Goal: Information Seeking & Learning: Learn about a topic

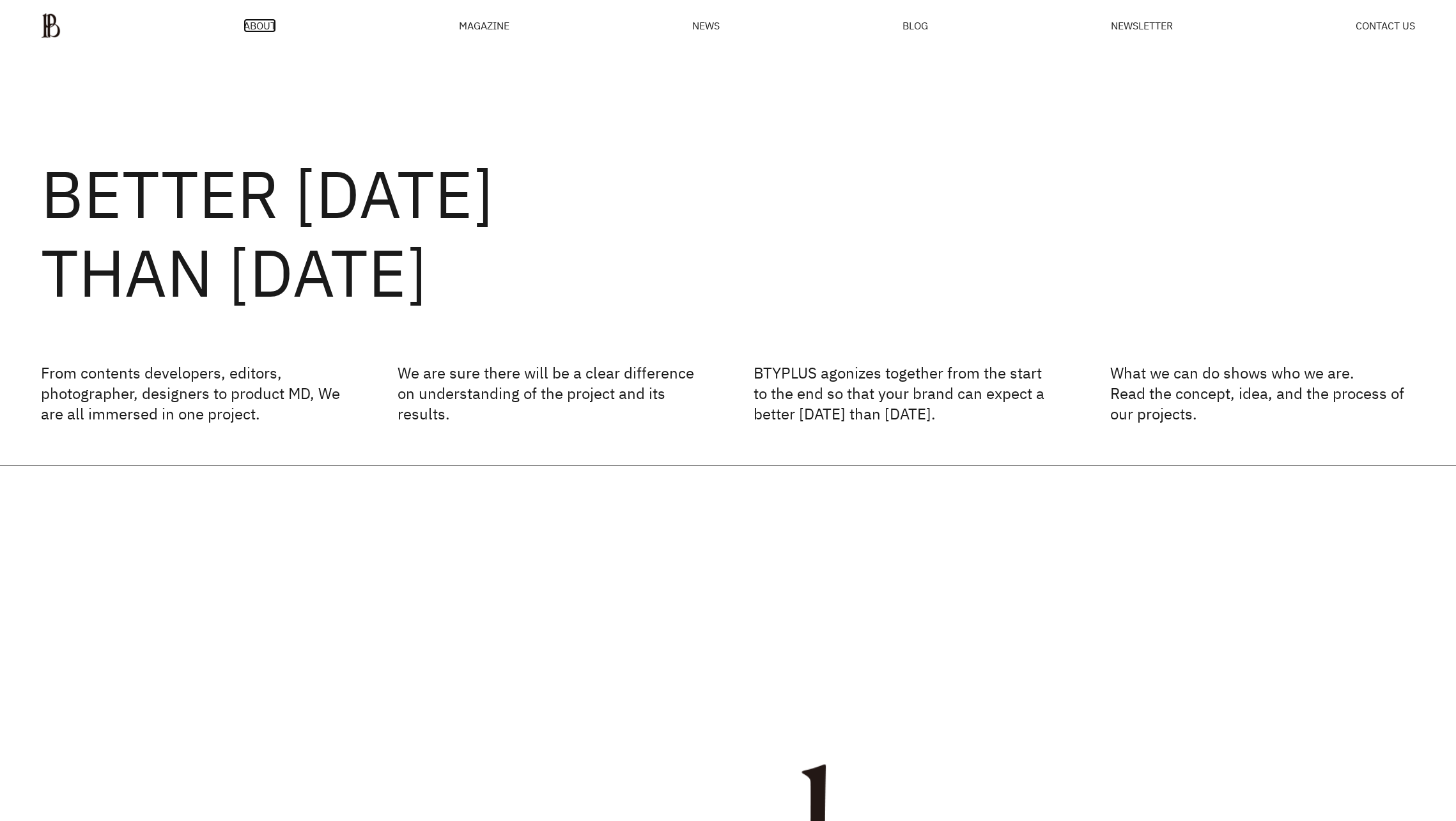
click at [244, 30] on span "ABOUT" at bounding box center [260, 25] width 33 height 10
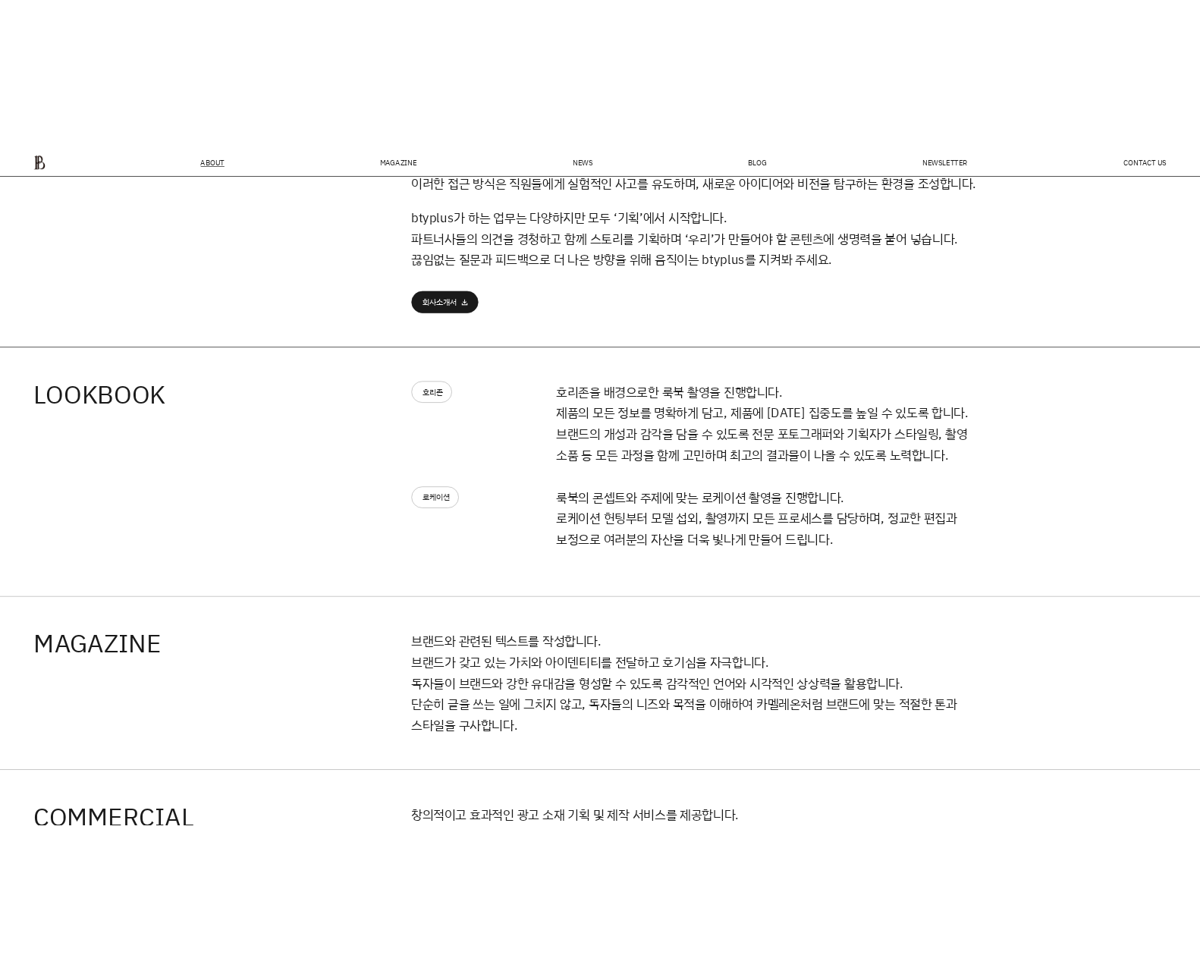
scroll to position [1021, 0]
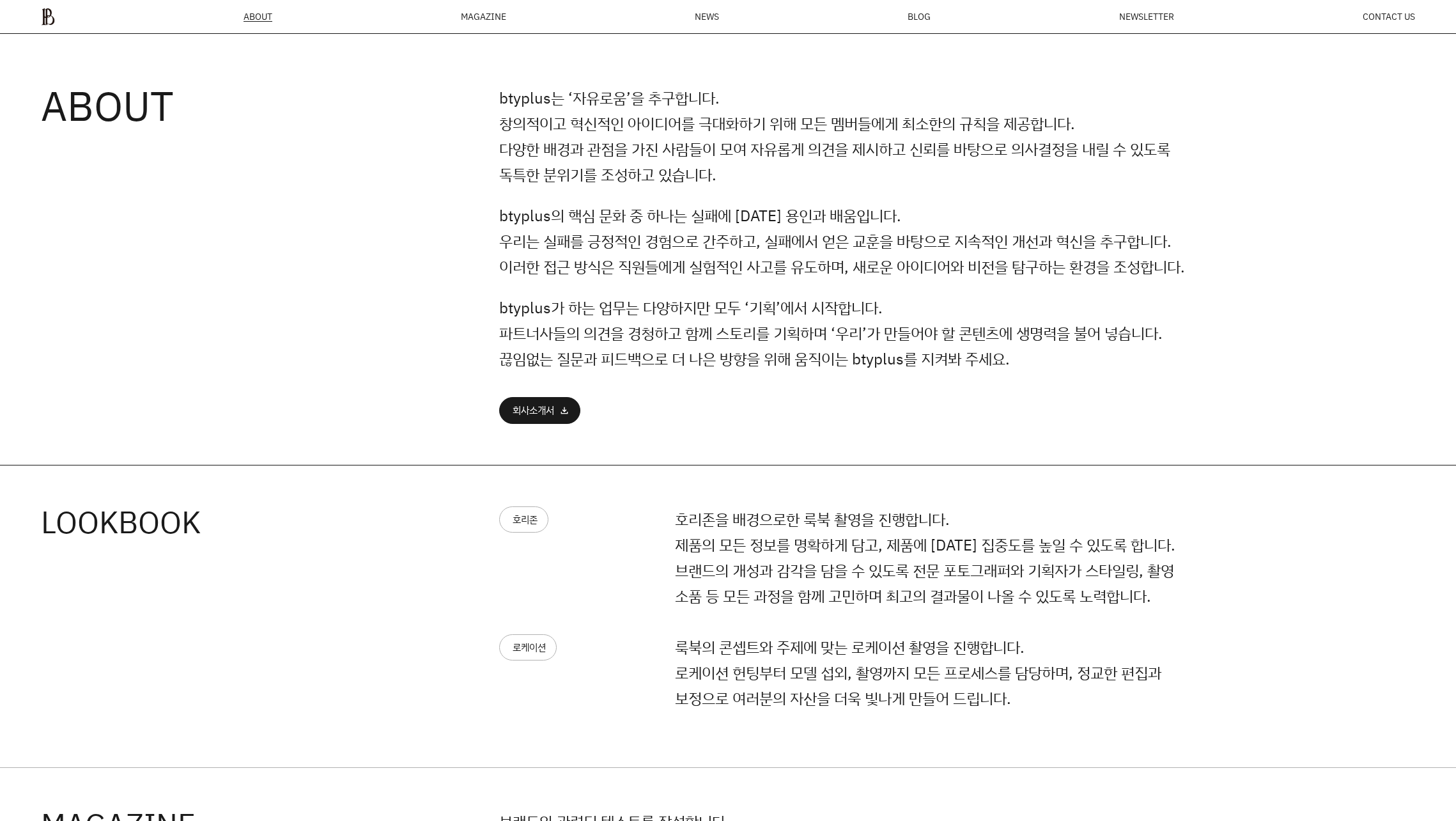
drag, startPoint x: 123, startPoint y: 104, endPoint x: 99, endPoint y: 83, distance: 31.9
click at [123, 104] on h3 "ABOUT" at bounding box center [271, 105] width 459 height 41
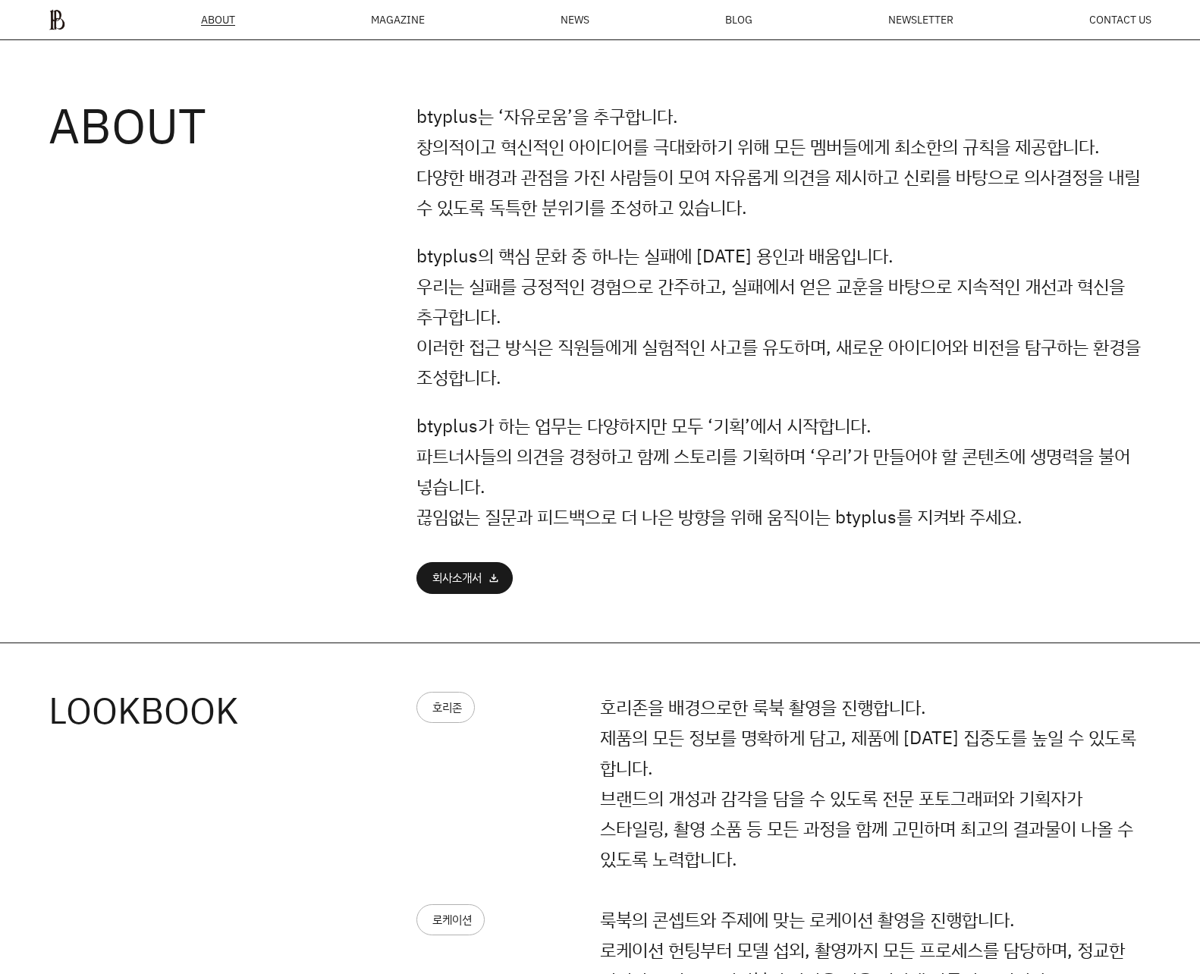
click at [619, 247] on p "btyplus의 핵심 문화 중 하나는 실패에 대한 용인과 배움입니다. 우리는 실패를 긍정적인 경험으로 간주하고, 실패에서 얻은 교훈을 바탕으로…" at bounding box center [783, 316] width 735 height 152
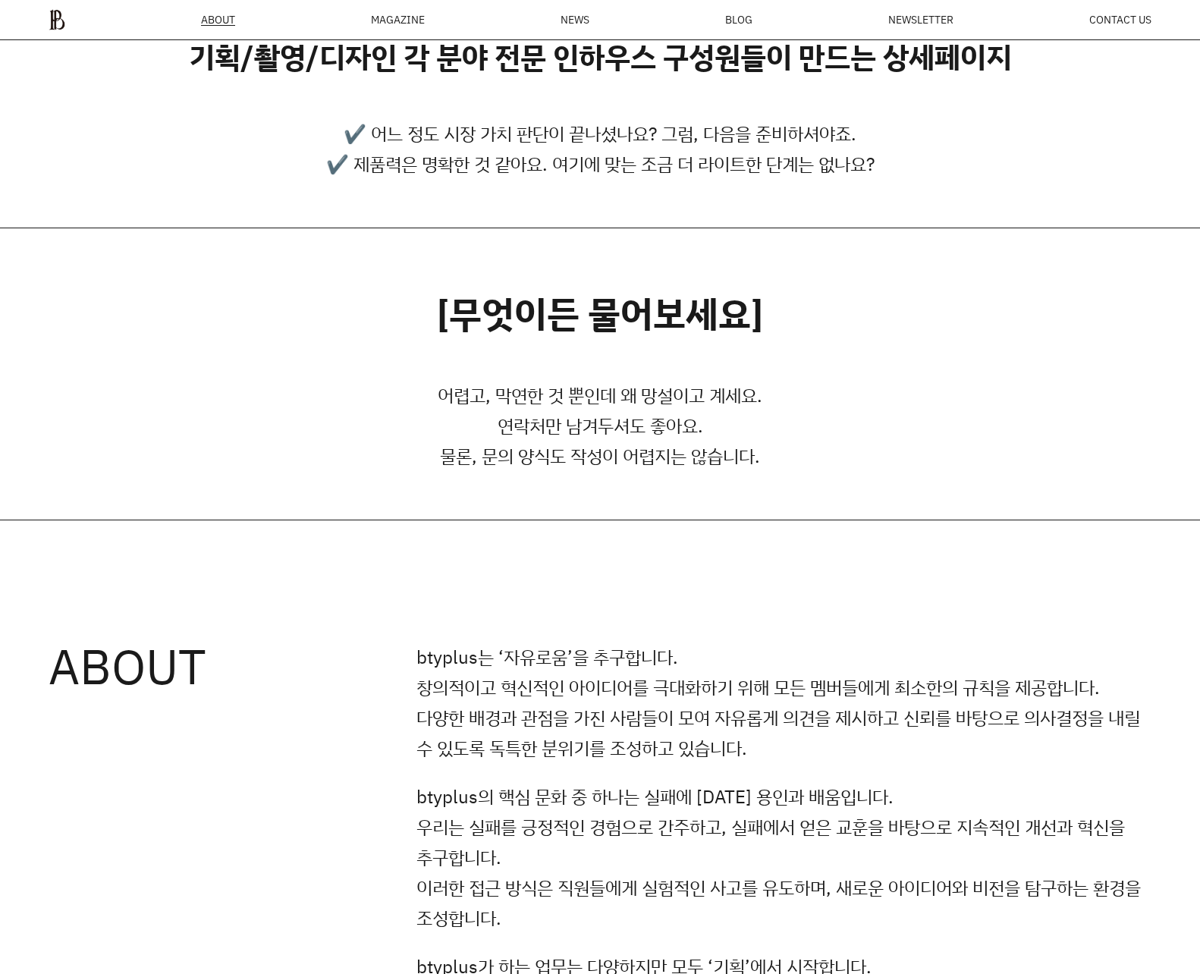
scroll to position [0, 0]
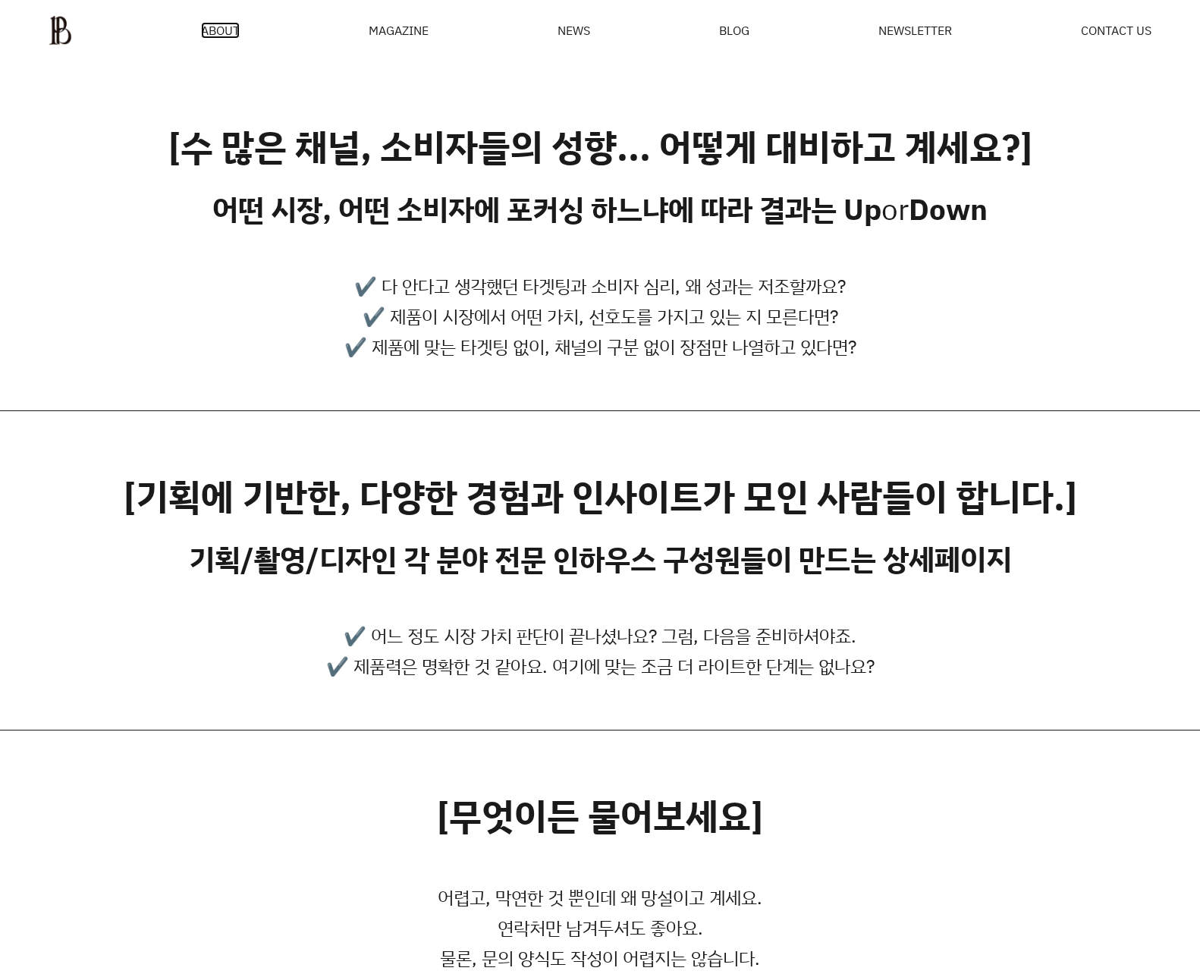
click at [231, 36] on span "ABOUT" at bounding box center [220, 30] width 39 height 12
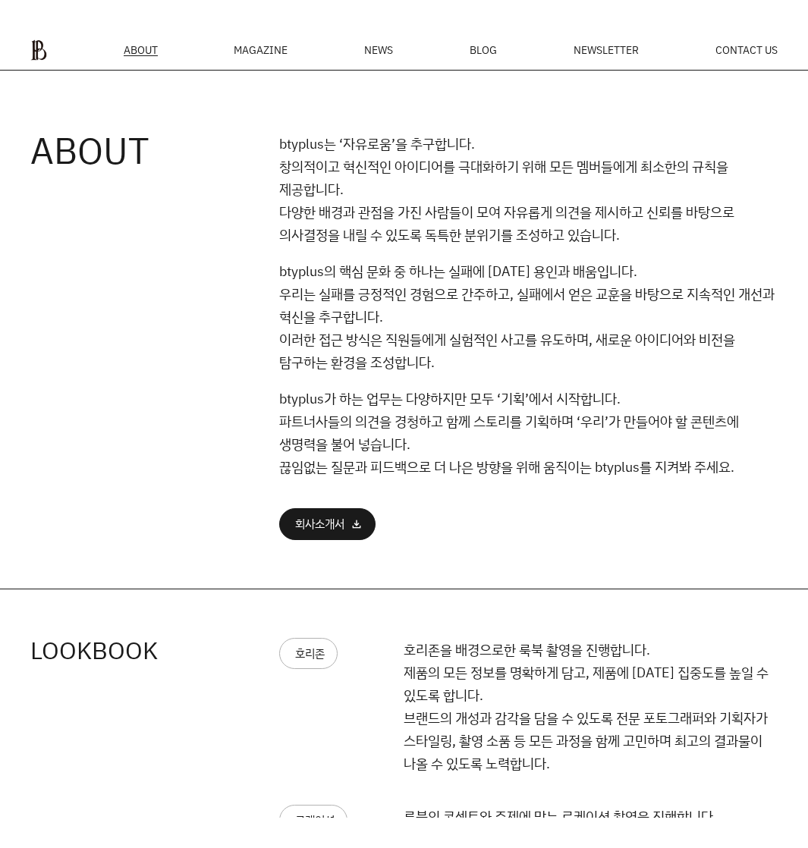
scroll to position [1090, 0]
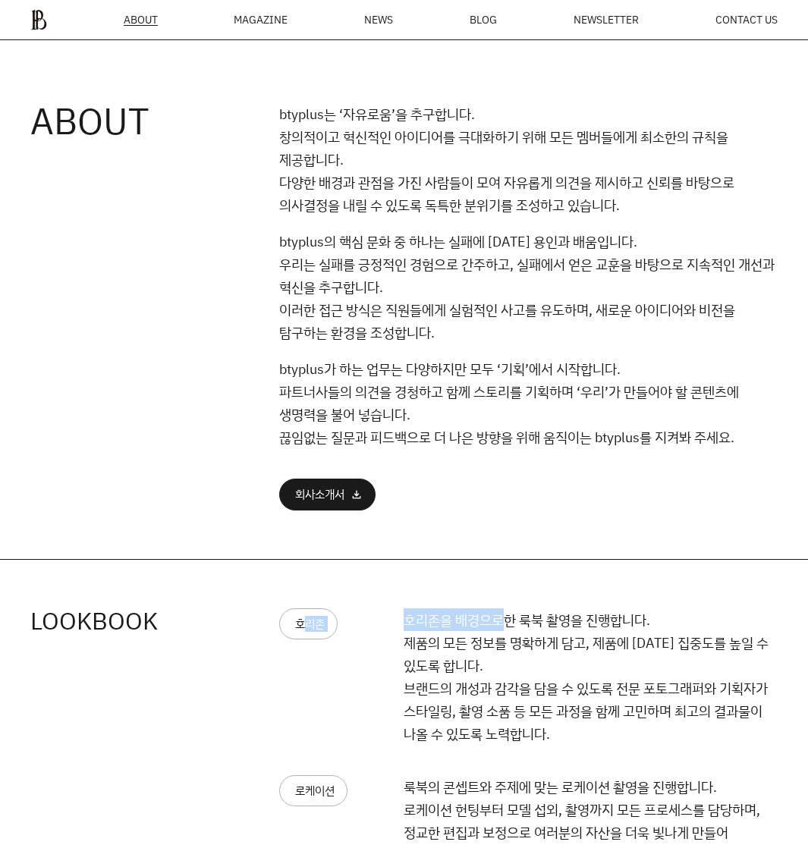
drag, startPoint x: 323, startPoint y: 620, endPoint x: 502, endPoint y: 619, distance: 179.0
click at [502, 619] on div "호리존 호리존을 배경으로한 룩북 촬영을 진행합니다. 제품의 모든 정보를 명확하게 담고, 제품에 대한 집중도를 높일 수 있도록 합니다. 브랜드의…" at bounding box center [528, 691] width 498 height 167
click at [676, 696] on p "호리존을 배경으로한 룩북 촬영을 진행합니다. 제품의 모든 정보를 명확하게 담고, 제품에 대한 집중도를 높일 수 있도록 합니다. 브랜드의 개성과…" at bounding box center [590, 676] width 374 height 136
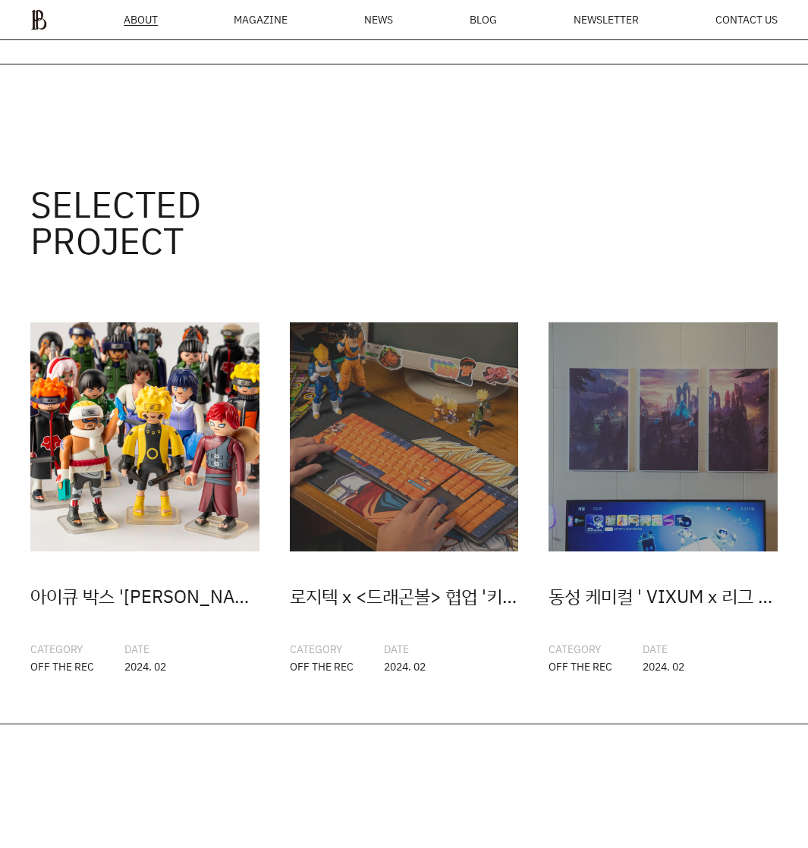
scroll to position [3095, 0]
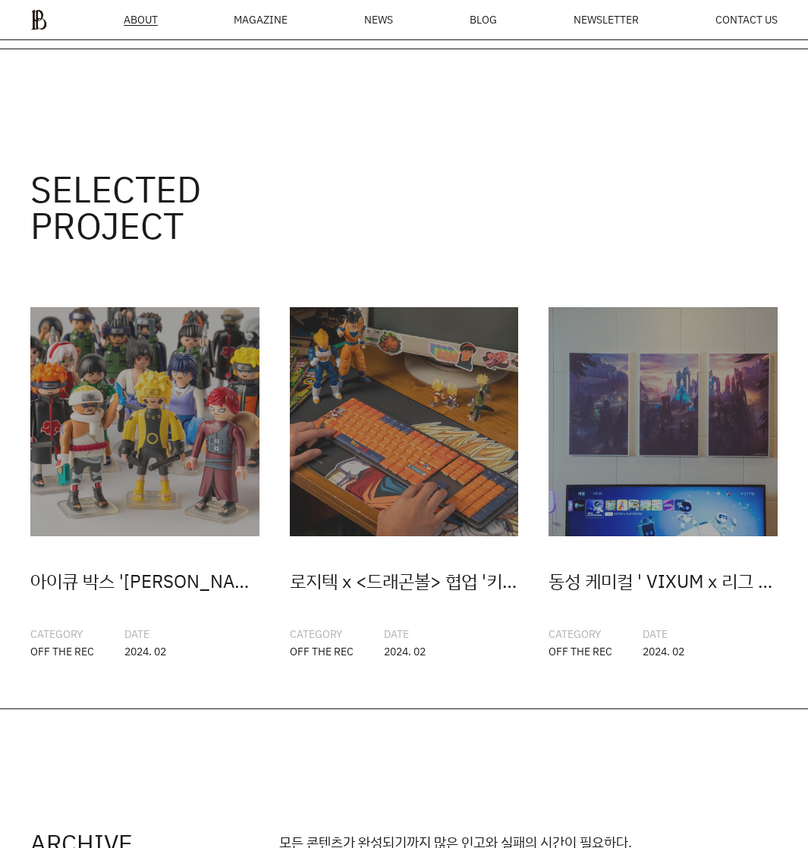
click at [77, 183] on h3 "SELECTED PROJECT" at bounding box center [154, 207] width 249 height 73
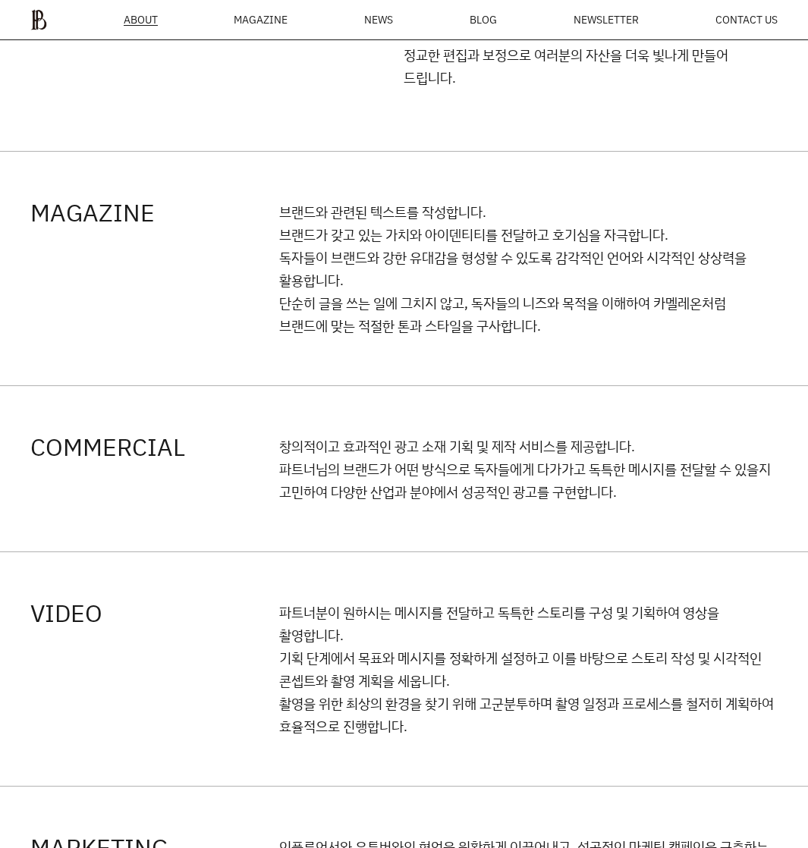
scroll to position [1498, 0]
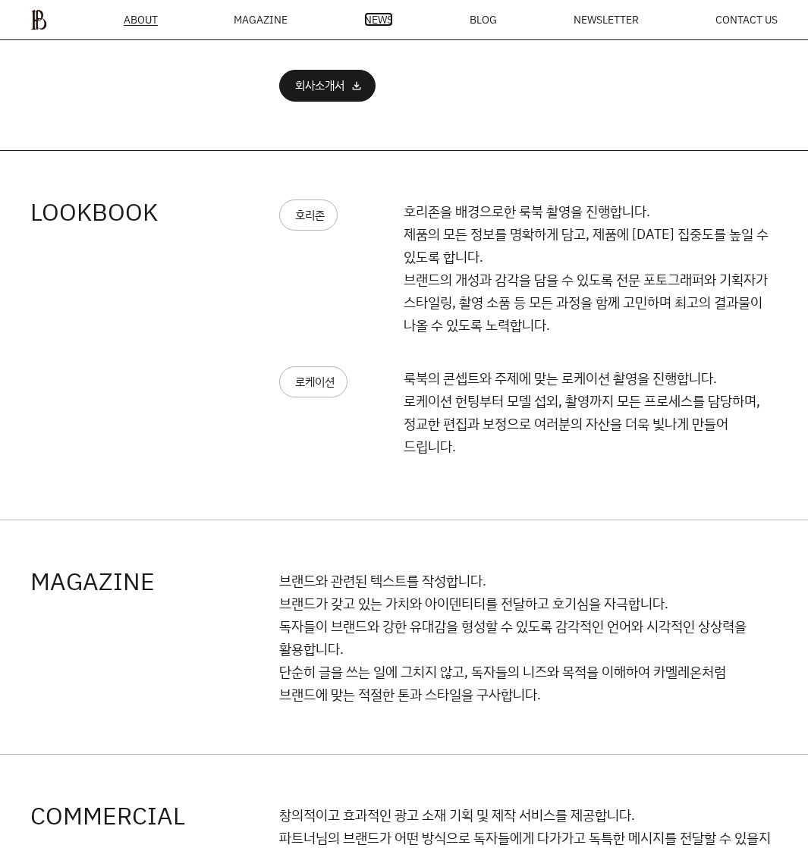
click at [381, 24] on span "NEWS" at bounding box center [378, 19] width 29 height 11
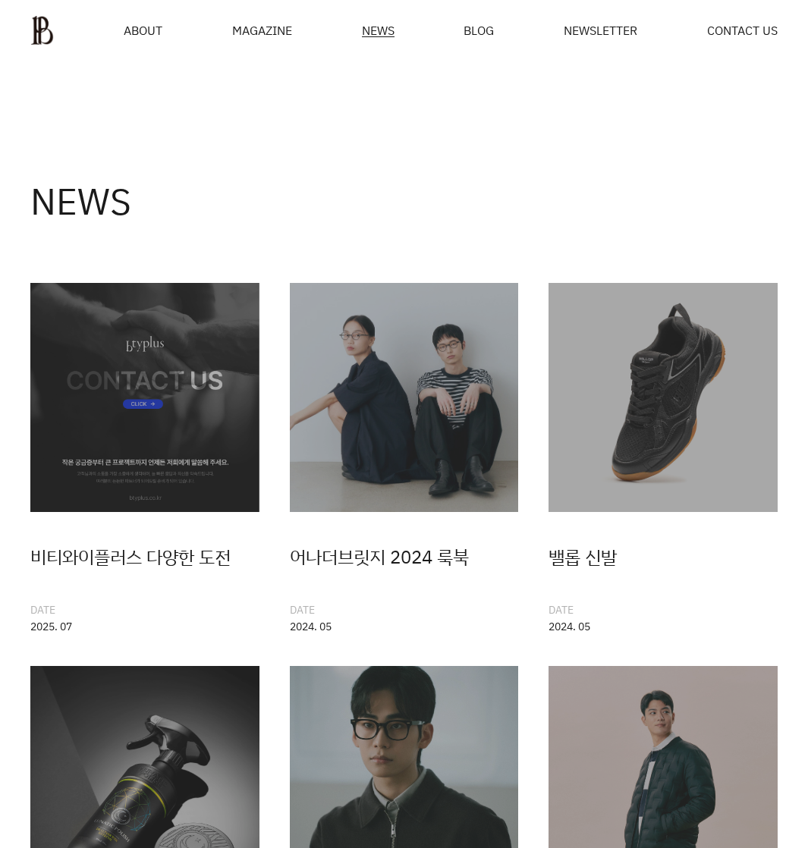
click at [254, 26] on div "MAGAZINE" at bounding box center [262, 30] width 60 height 12
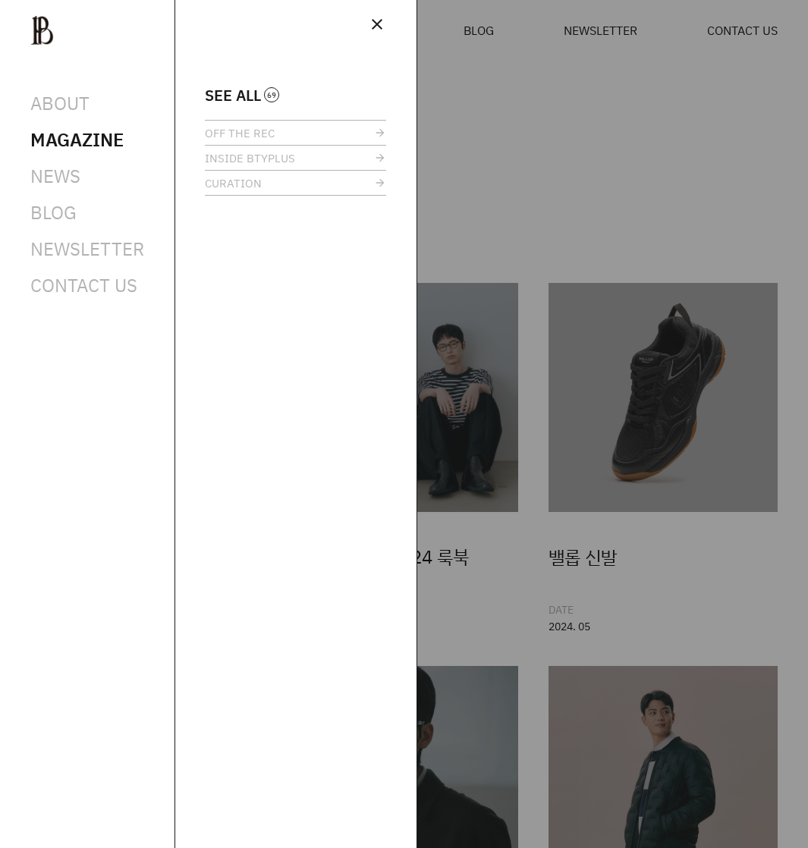
click at [232, 97] on span "SEE ALL" at bounding box center [233, 94] width 56 height 11
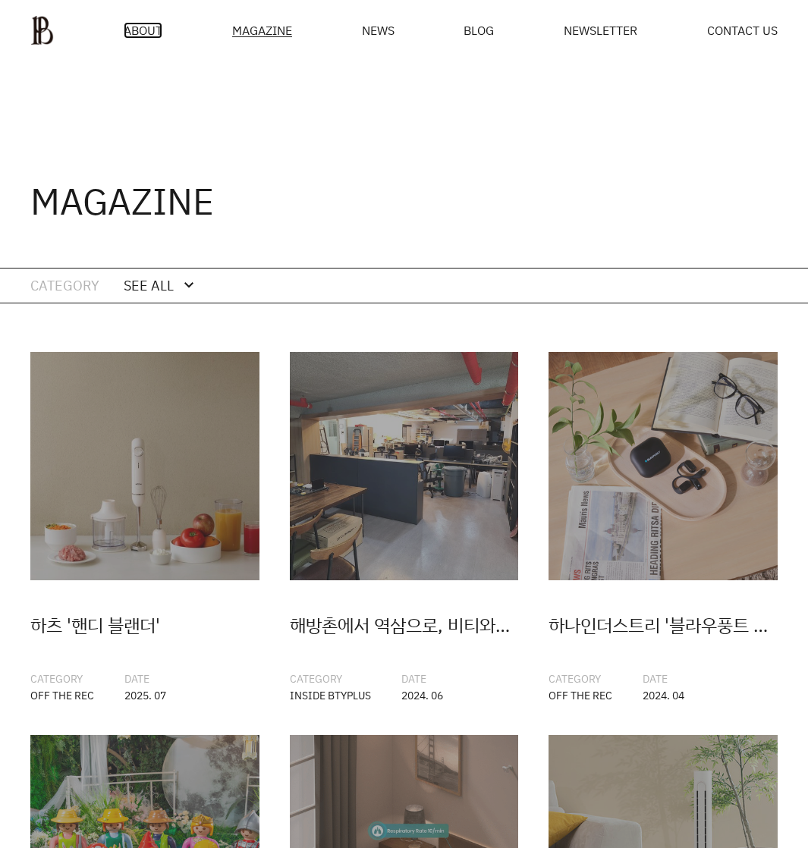
click at [141, 30] on span "ABOUT" at bounding box center [143, 30] width 39 height 12
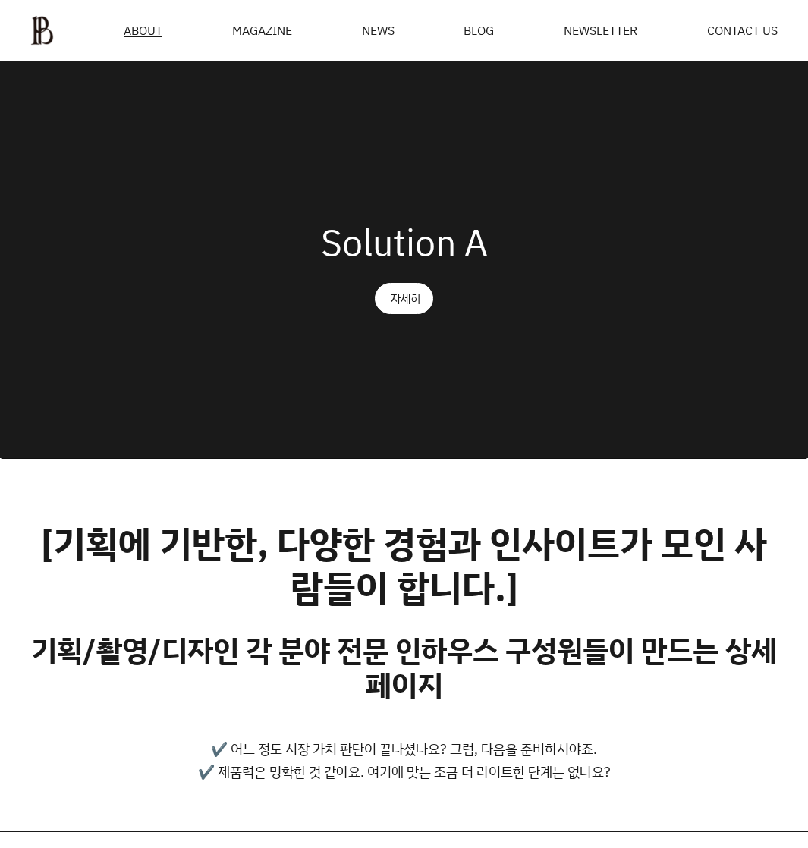
drag, startPoint x: 636, startPoint y: 246, endPoint x: 626, endPoint y: 244, distance: 10.0
click at [635, 246] on div "Solution A 자세히" at bounding box center [404, 259] width 808 height 396
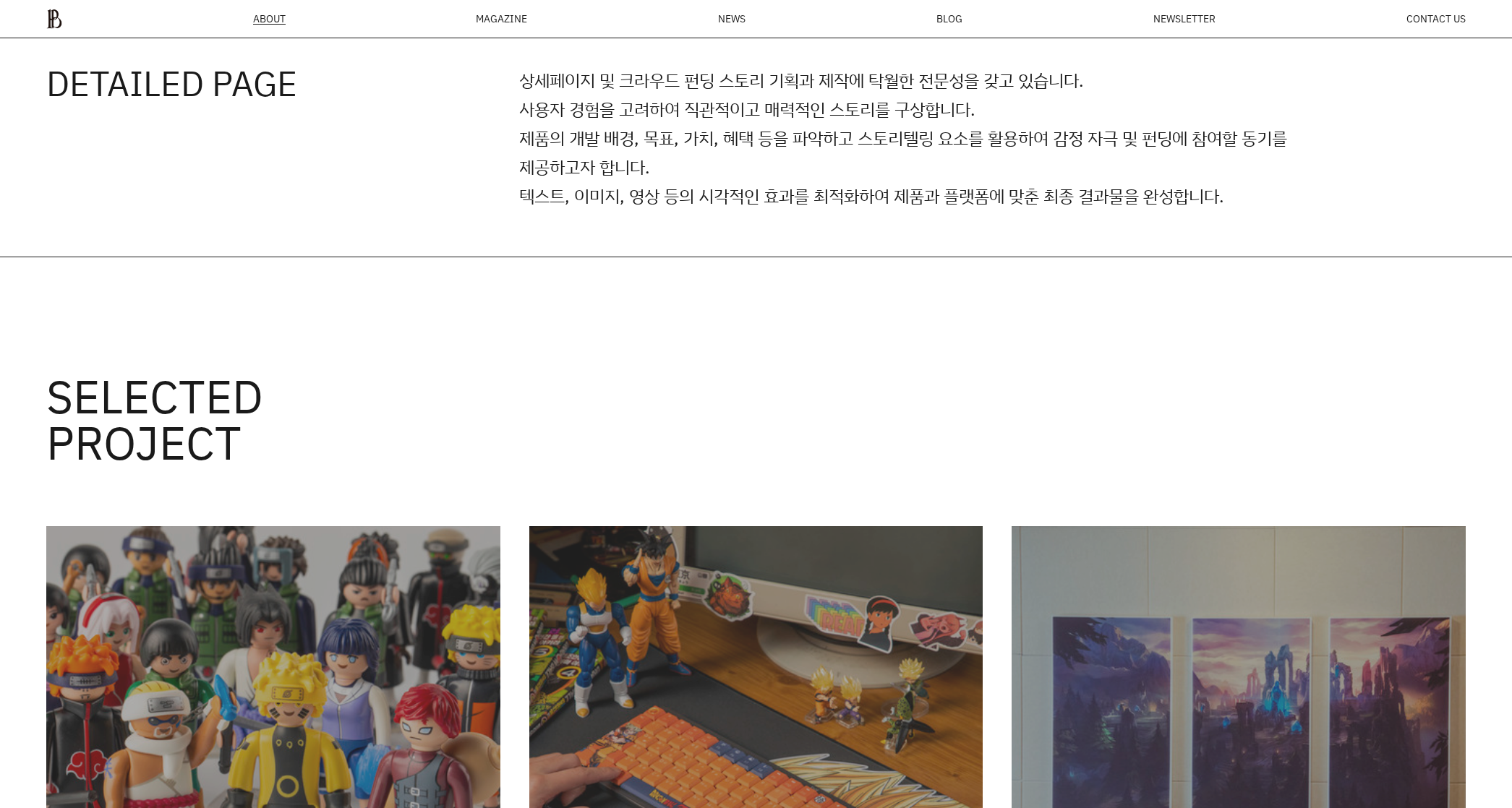
scroll to position [2675, 0]
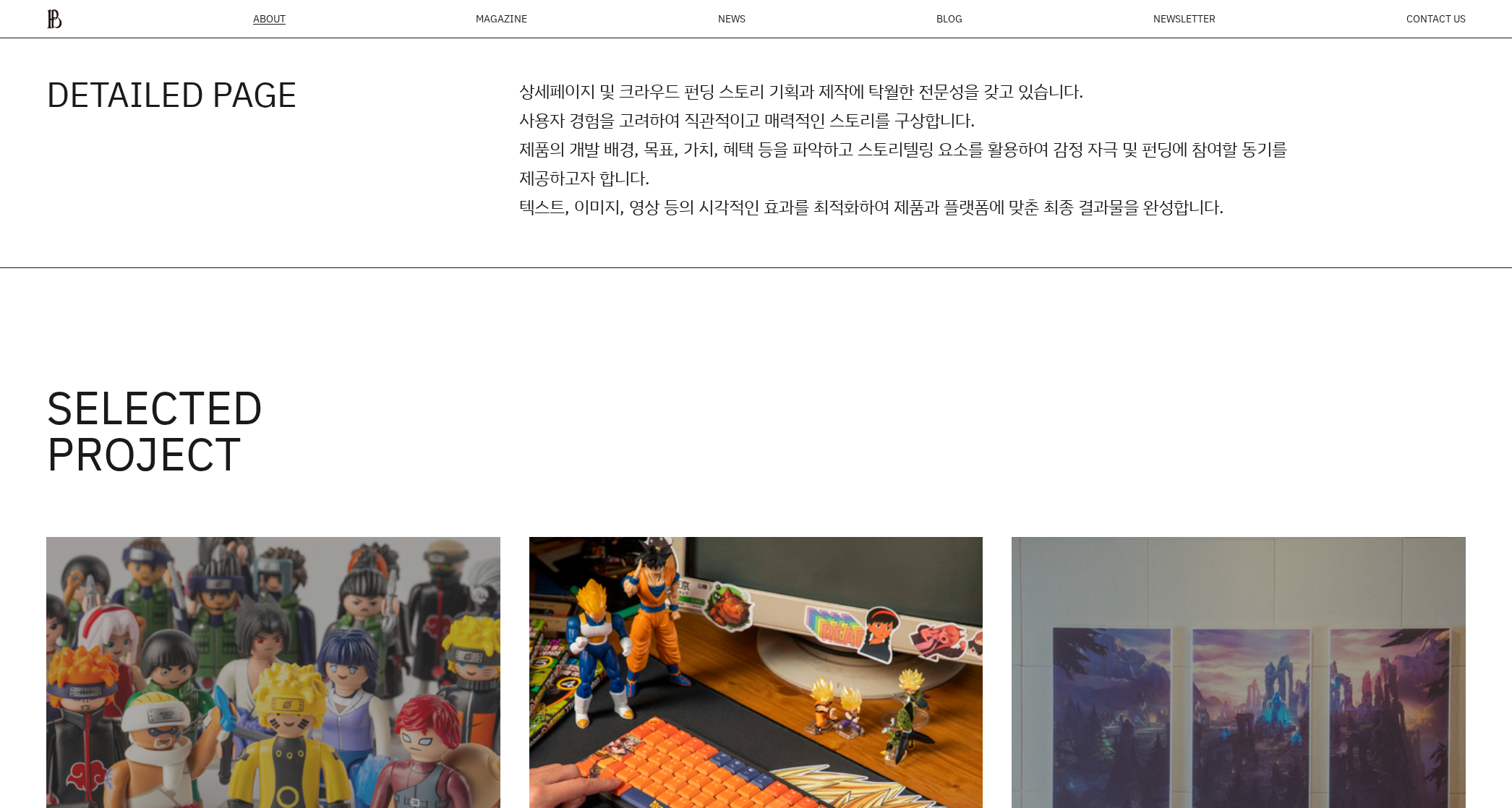
click at [862, 614] on img at bounding box center [756, 763] width 454 height 454
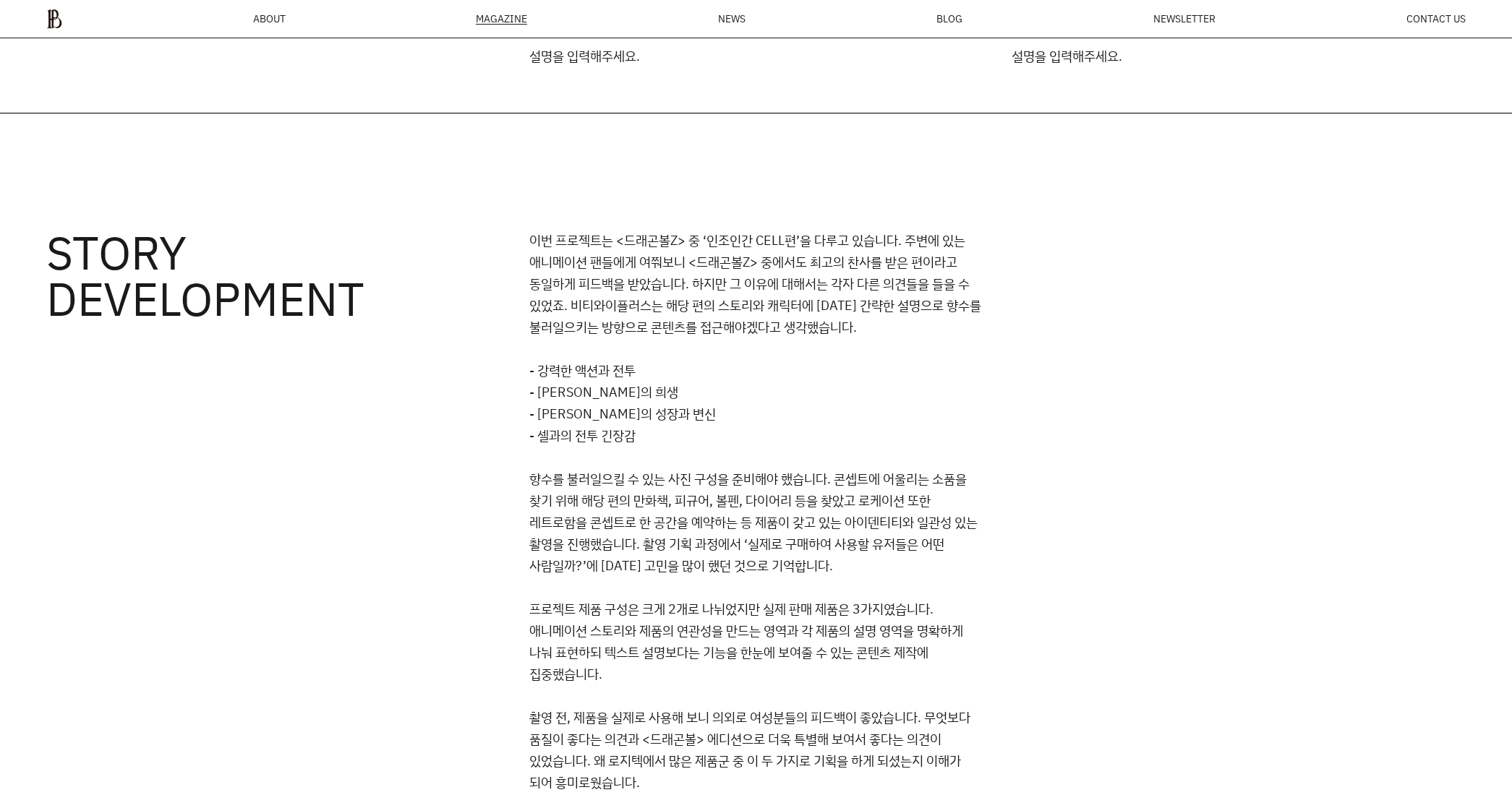
scroll to position [3959, 0]
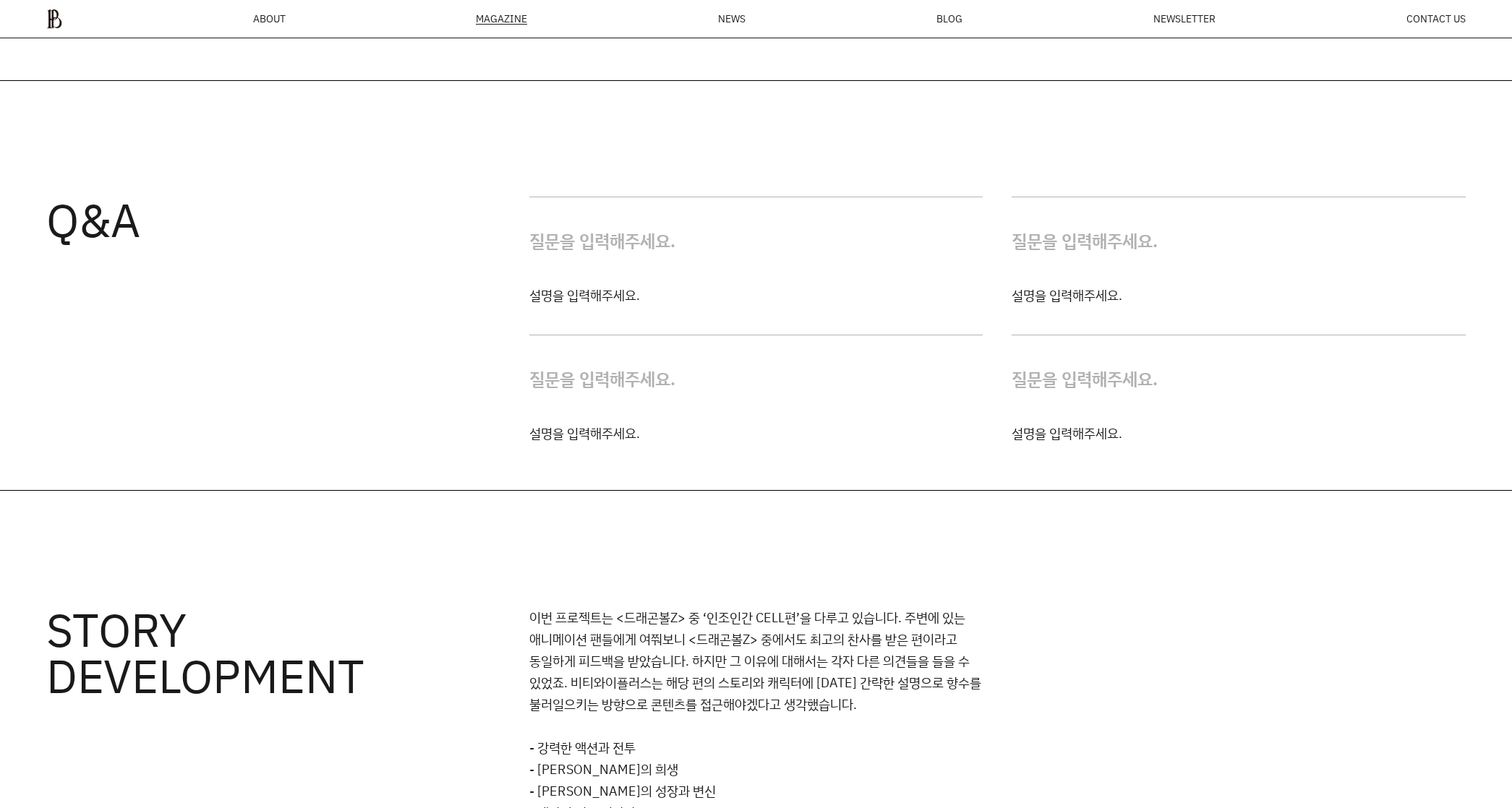
drag, startPoint x: 568, startPoint y: 213, endPoint x: 585, endPoint y: 271, distance: 60.4
click at [568, 213] on h4 "질문을 입력해주세요." at bounding box center [756, 240] width 454 height 87
click at [594, 255] on h4 "질문을 입력해주세요." at bounding box center [756, 240] width 454 height 87
drag, startPoint x: 581, startPoint y: 241, endPoint x: 582, endPoint y: 280, distance: 39.0
click at [581, 242] on h4 "질문을 입력해주세요." at bounding box center [756, 240] width 454 height 87
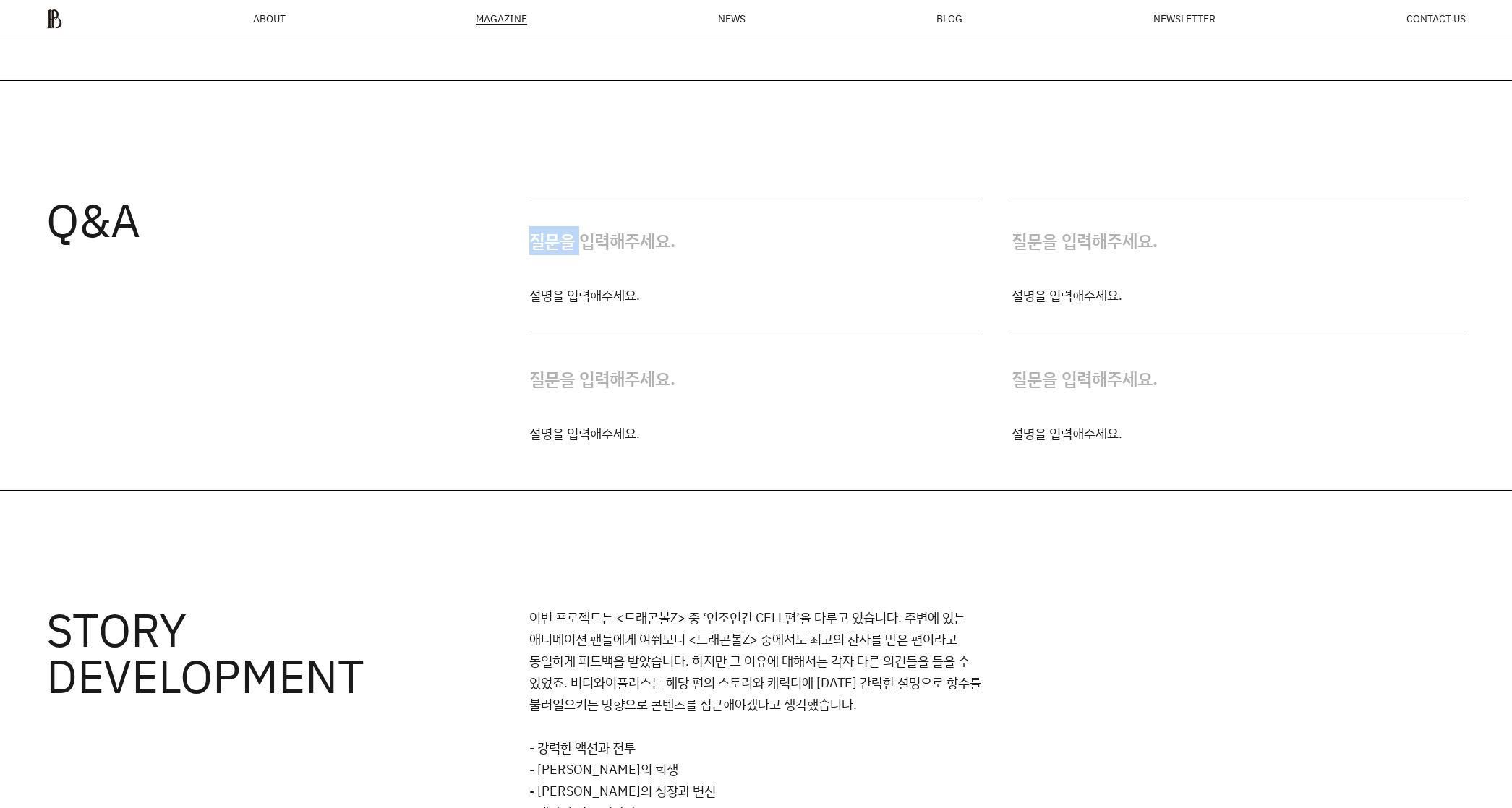
drag, startPoint x: 584, startPoint y: 250, endPoint x: 509, endPoint y: 229, distance: 77.9
click at [509, 229] on div "Q&A 질문을 입력해주세요. 설명을 입력해주세요. 질문을 입력해주세요. 설명을 입력해주세요. 질문을 입력해주세요. 설명을 입력해주세요. 질문을…" at bounding box center [756, 285] width 1512 height 409
drag, startPoint x: 533, startPoint y: 243, endPoint x: 724, endPoint y: 250, distance: 191.1
click at [724, 250] on h4 "질문을 입력해주세요." at bounding box center [756, 240] width 454 height 87
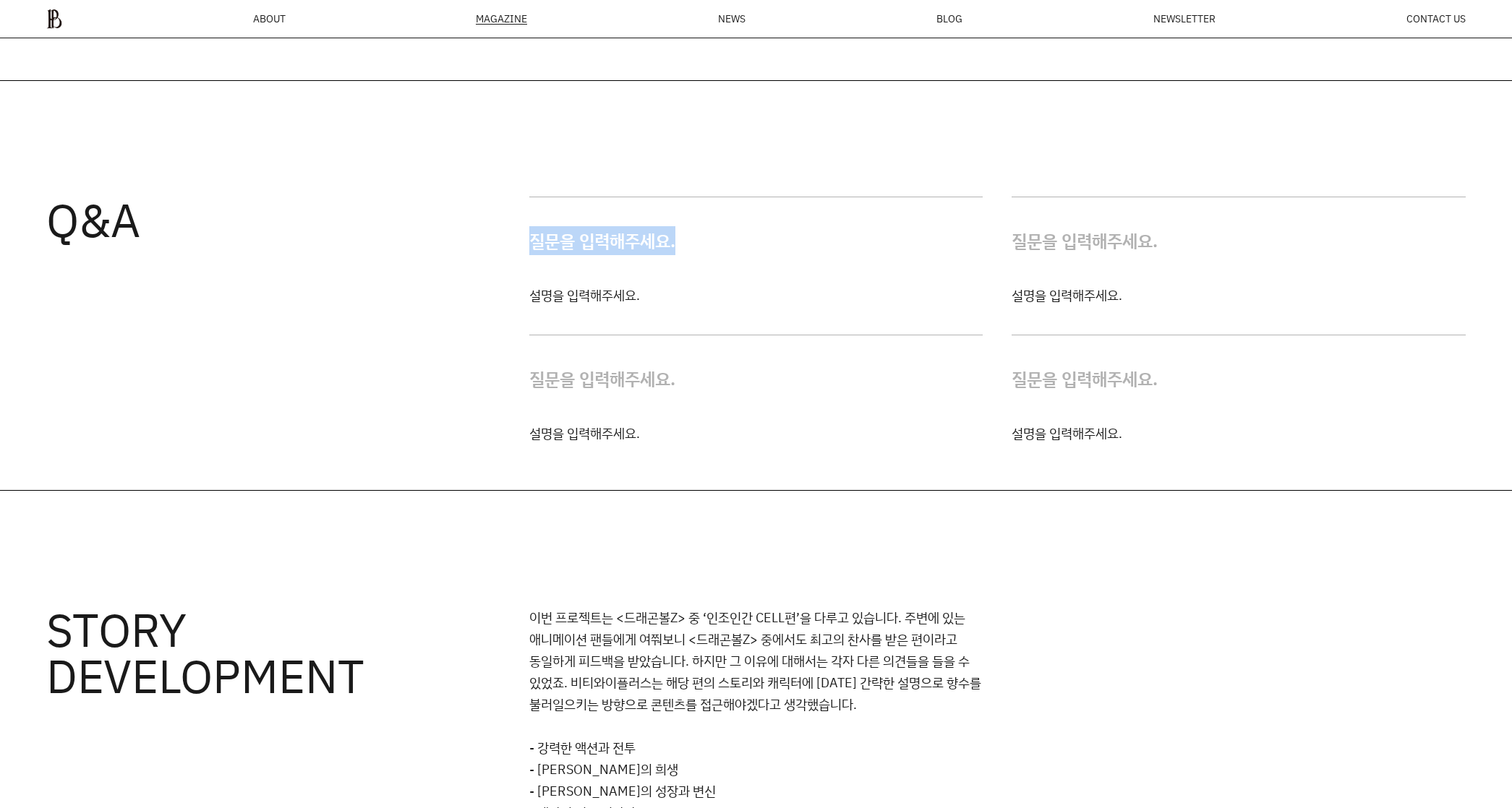
click at [778, 276] on h4 "질문을 입력해주세요." at bounding box center [756, 240] width 454 height 87
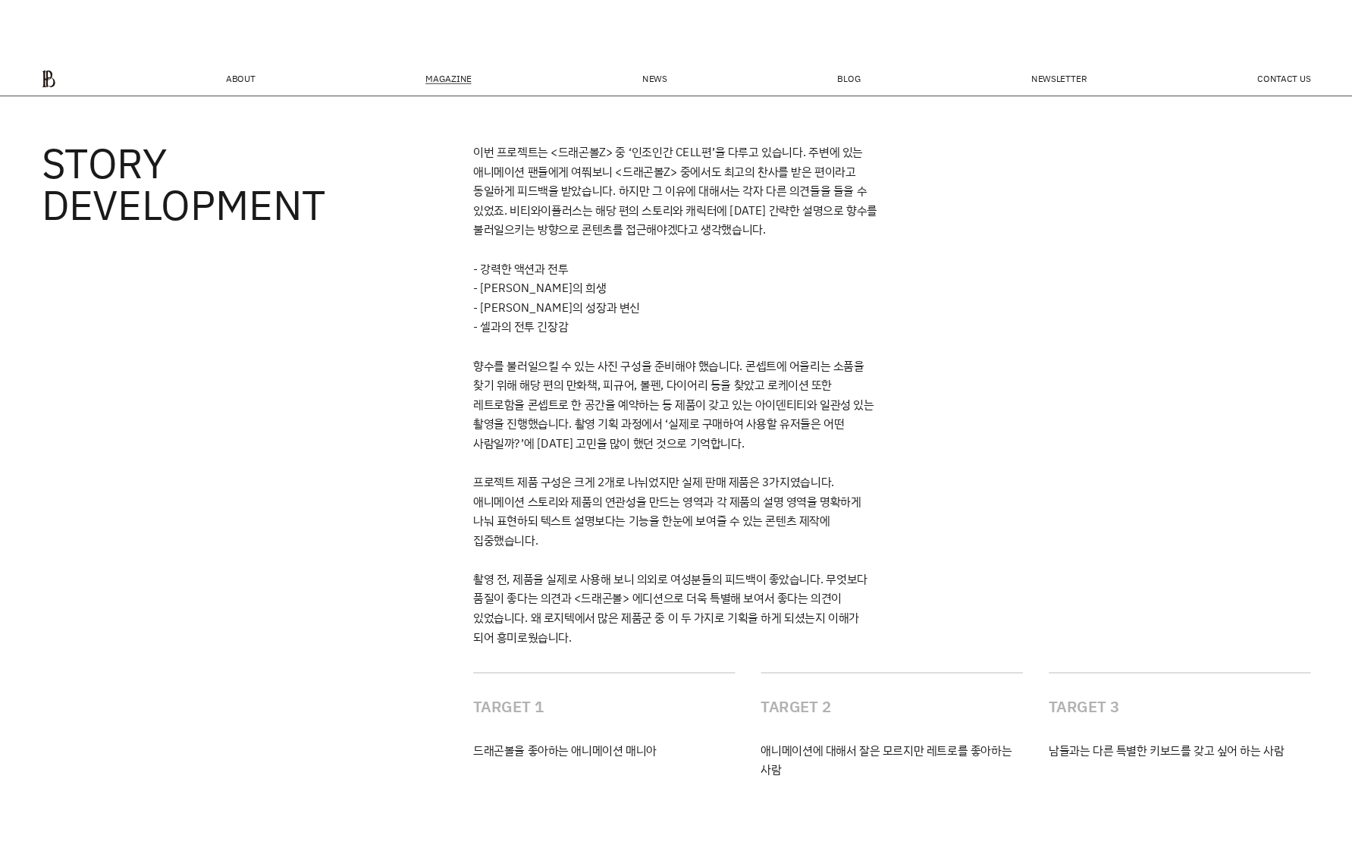
scroll to position [4672, 0]
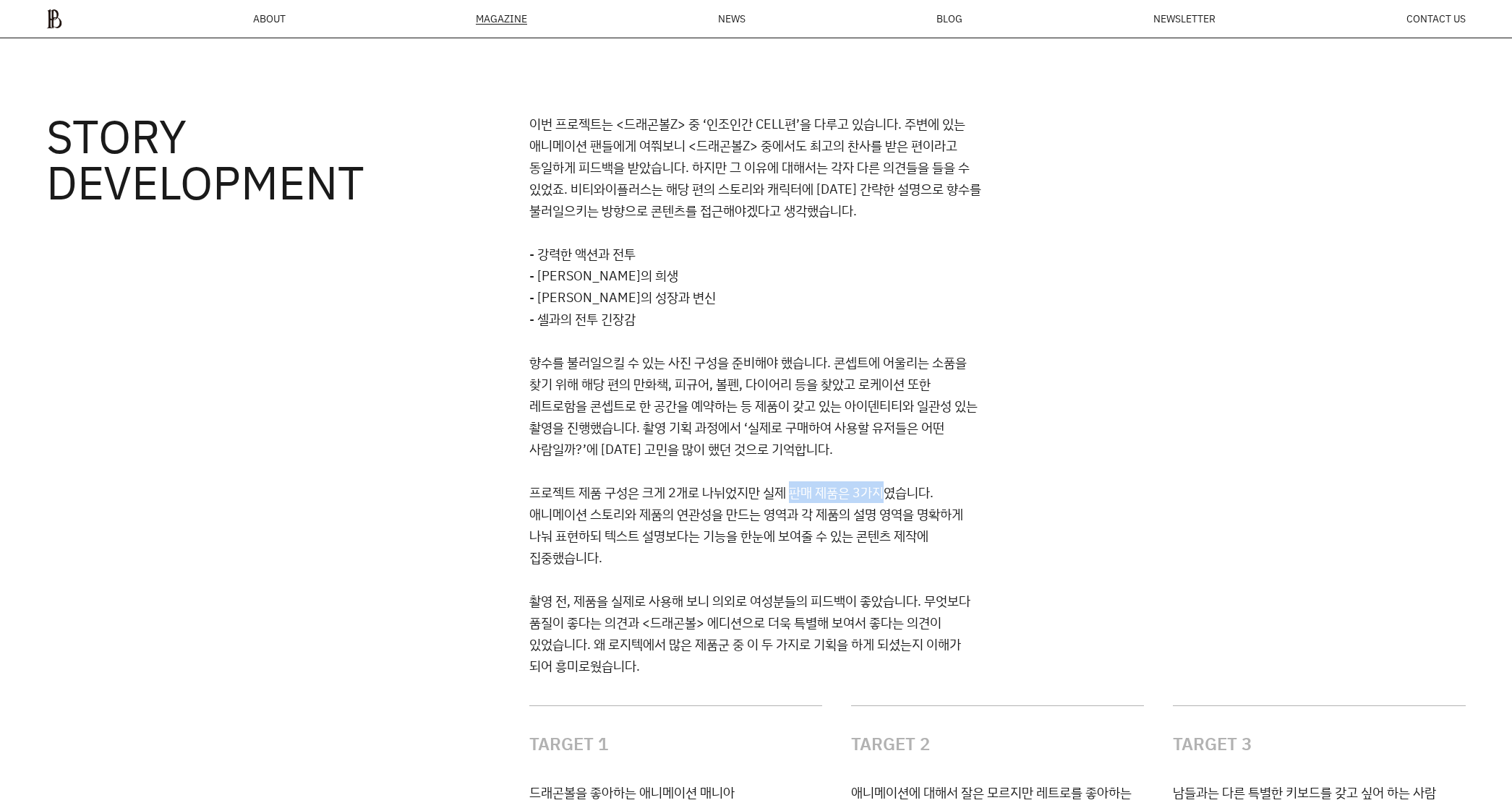
drag, startPoint x: 890, startPoint y: 482, endPoint x: 795, endPoint y: 490, distance: 95.3
click at [795, 490] on p "이번 프로젝트는 <드래곤볼Z> 중 ‘인조인간 CELL편’을 다루고 있습니다. 주변에 있는 애니메이션 팬들에게 여쭤보니 <드래곤볼Z> 중에서도 …" at bounding box center [756, 394] width 454 height 563
click at [798, 492] on p "이번 프로젝트는 <드래곤볼Z> 중 ‘인조인간 CELL편’을 다루고 있습니다. 주변에 있는 애니메이션 팬들에게 여쭤보니 <드래곤볼Z> 중에서도 …" at bounding box center [756, 394] width 454 height 563
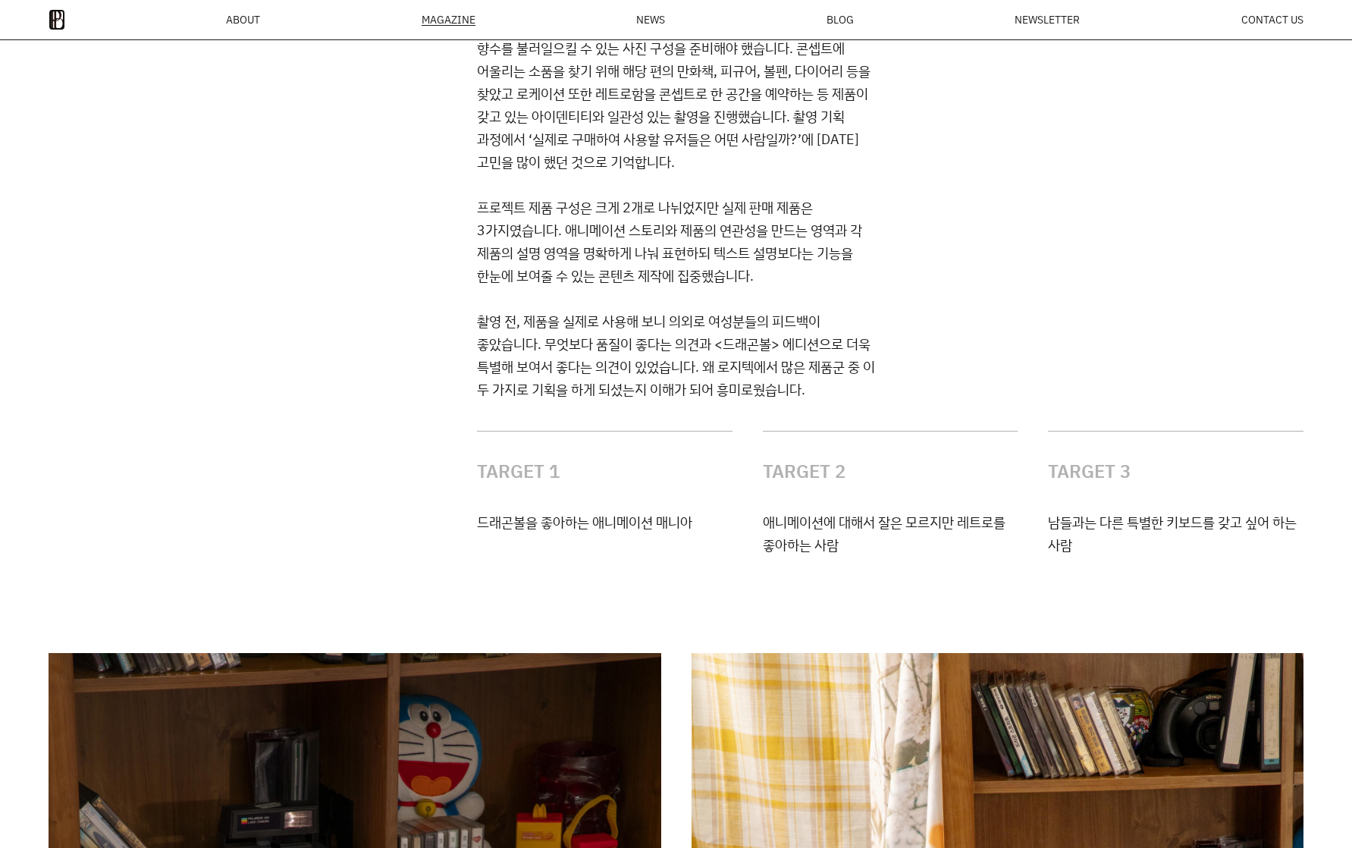
click at [55, 17] on img at bounding box center [57, 19] width 17 height 21
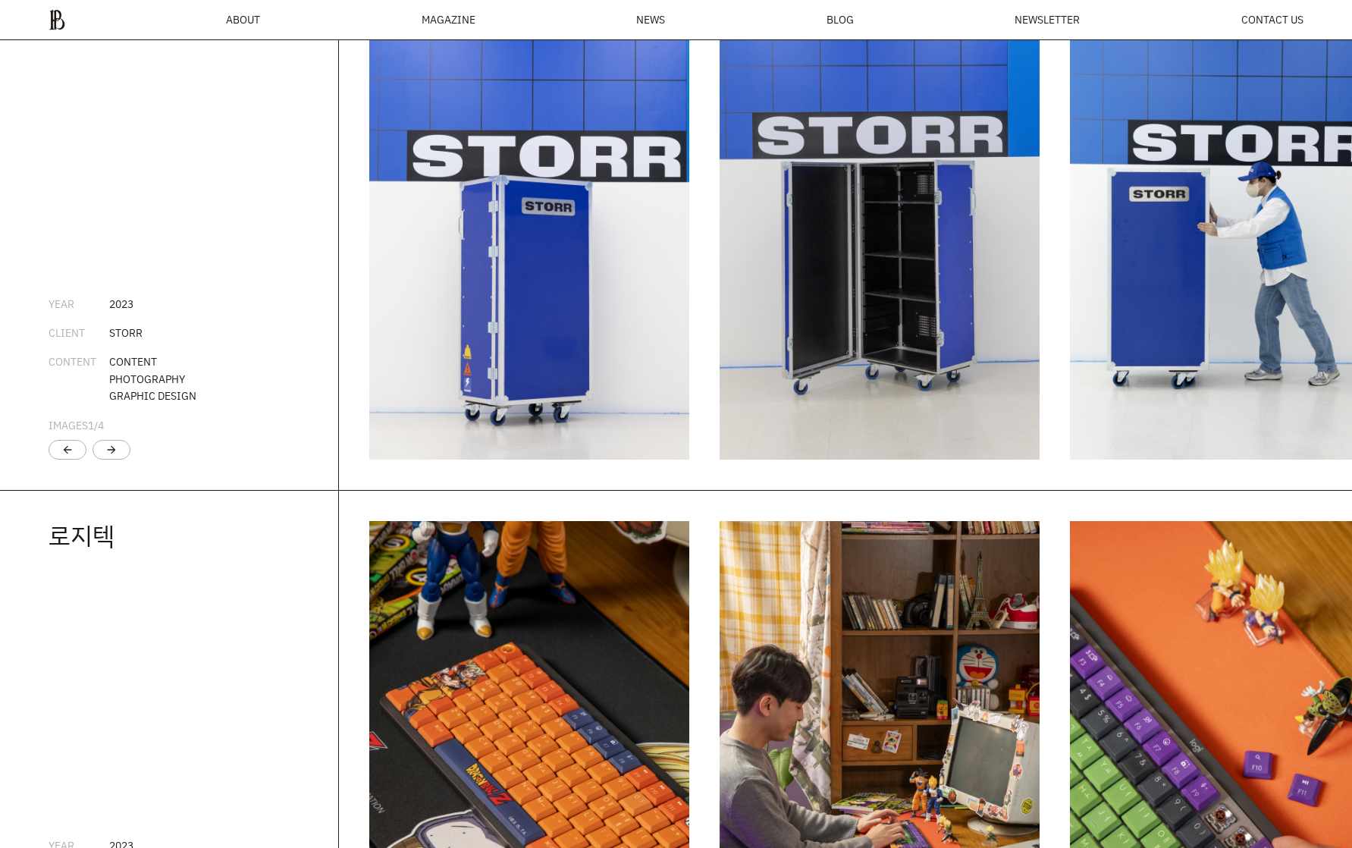
scroll to position [3268, 0]
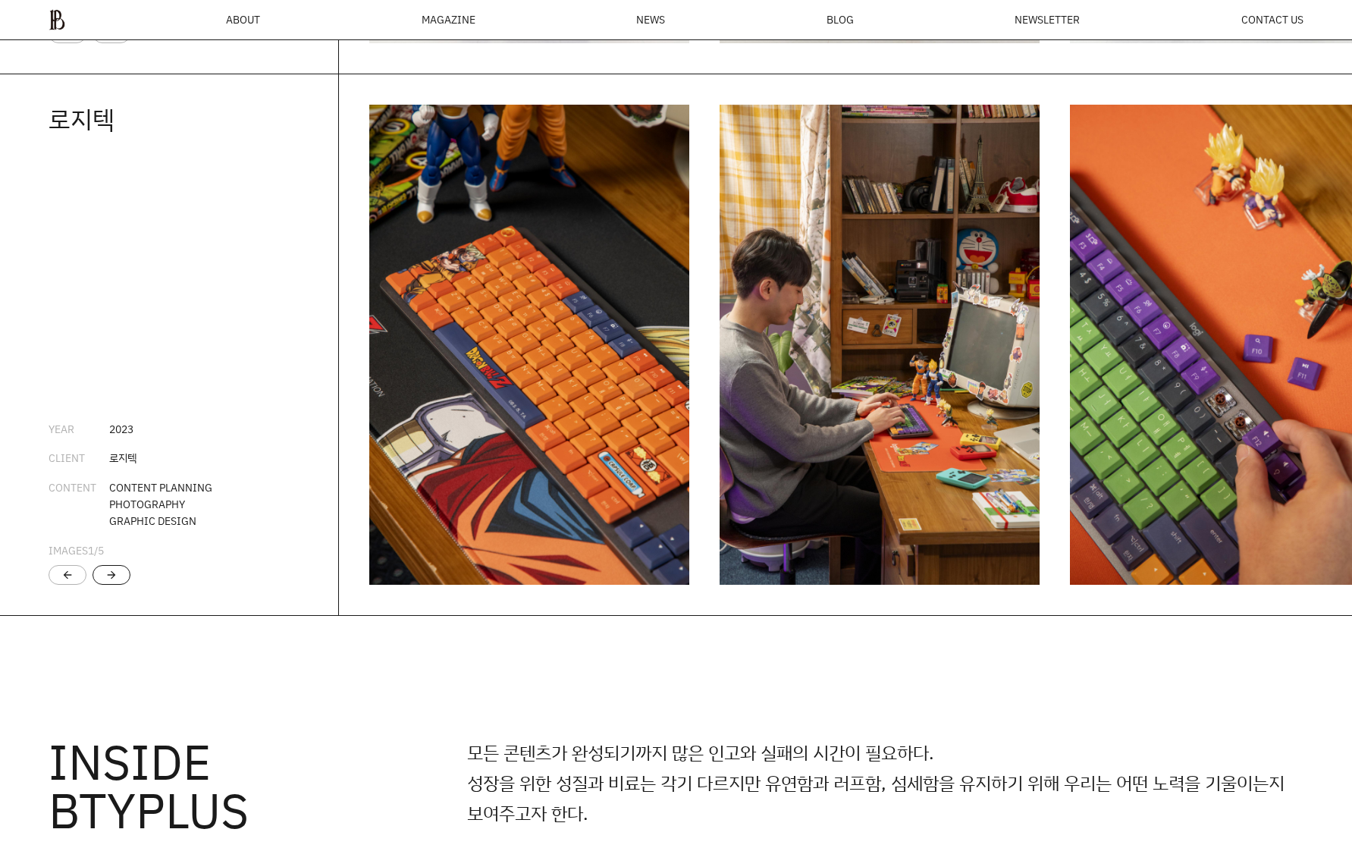
click at [119, 580] on div "arrow_forward" at bounding box center [112, 575] width 38 height 20
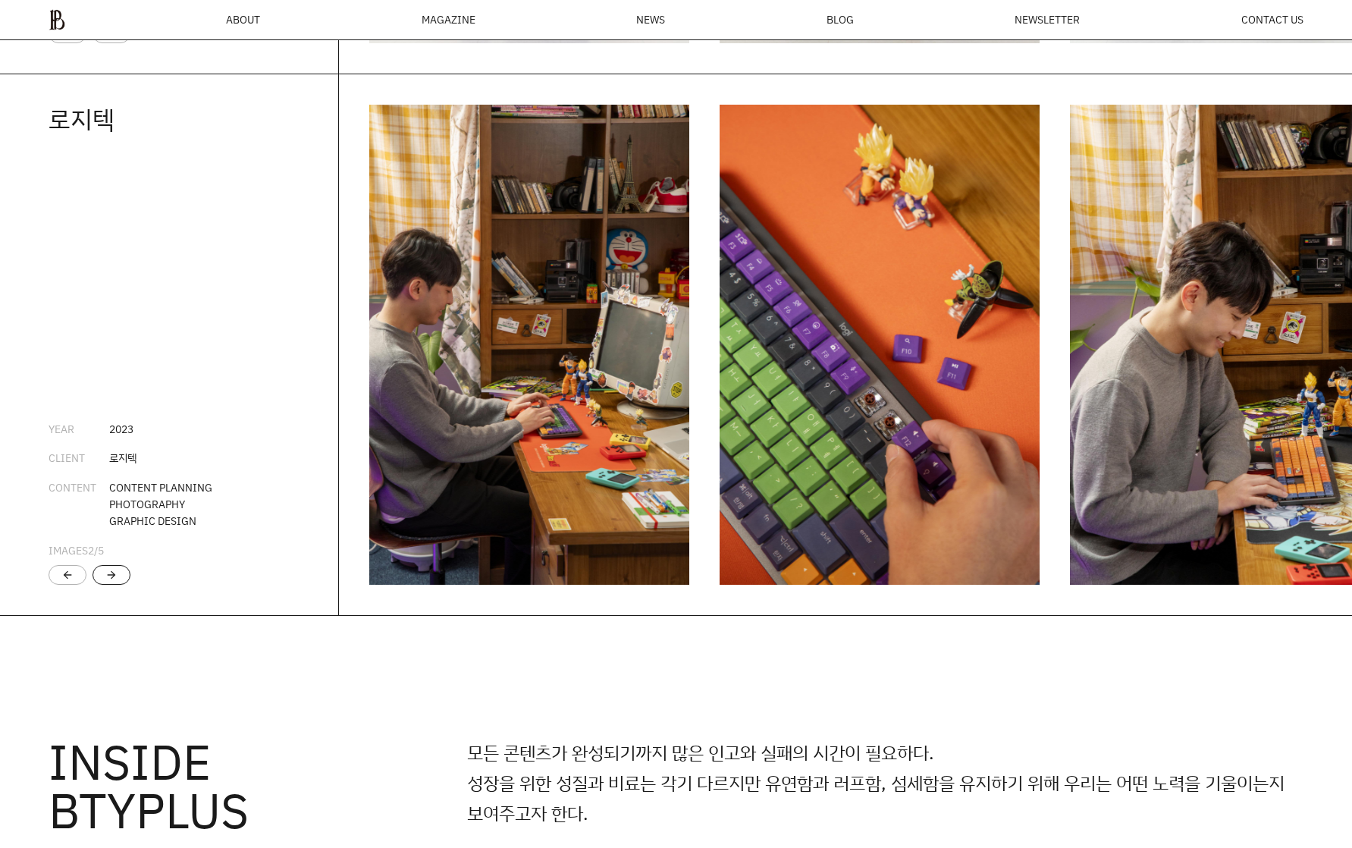
click at [119, 580] on div "arrow_forward" at bounding box center [112, 575] width 38 height 20
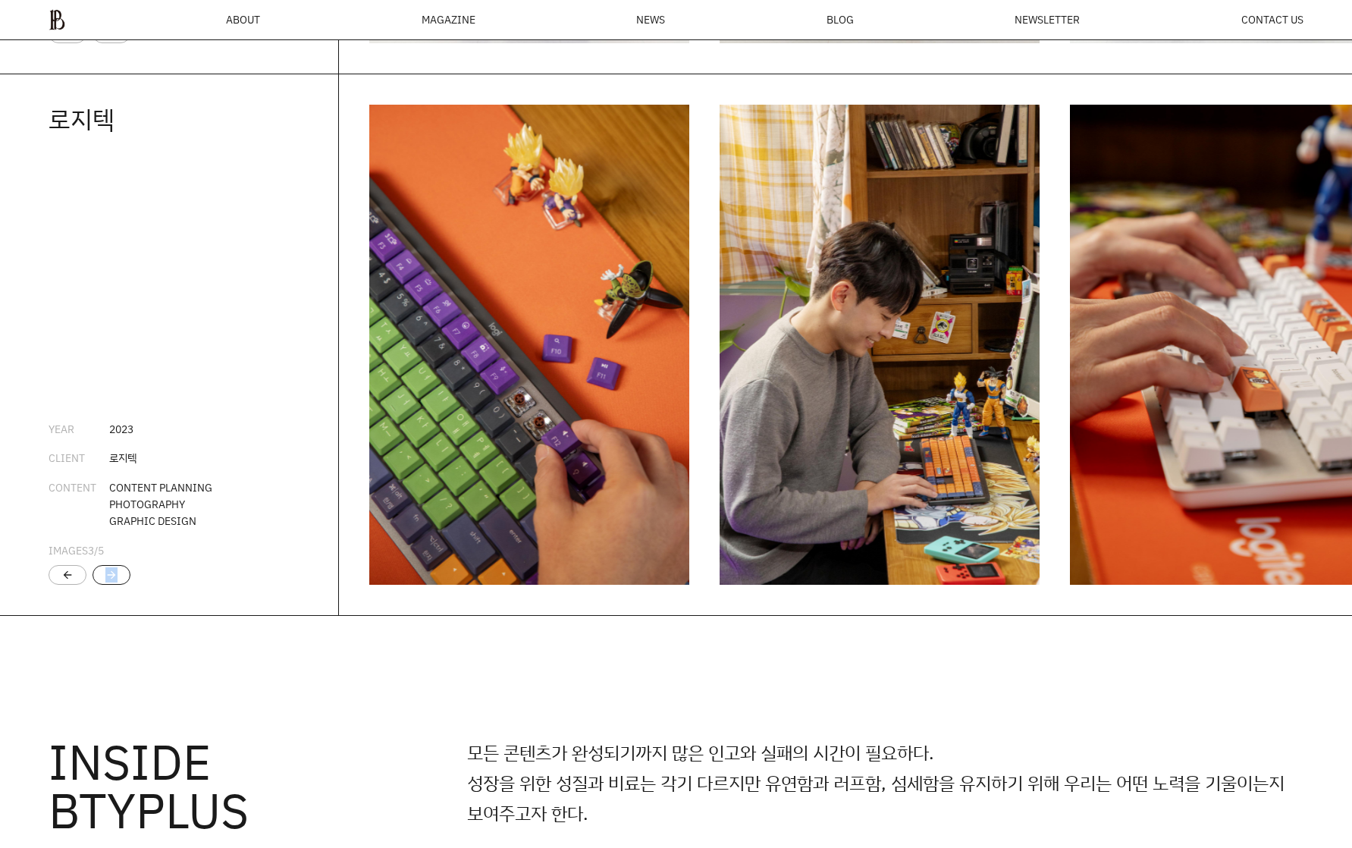
click at [119, 580] on div "arrow_forward" at bounding box center [112, 575] width 38 height 20
